Goal: Navigation & Orientation: Go to known website

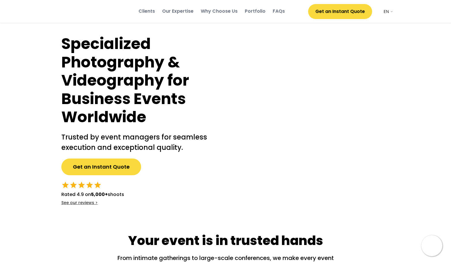
select select ""en""
